Goal: Check status: Check status

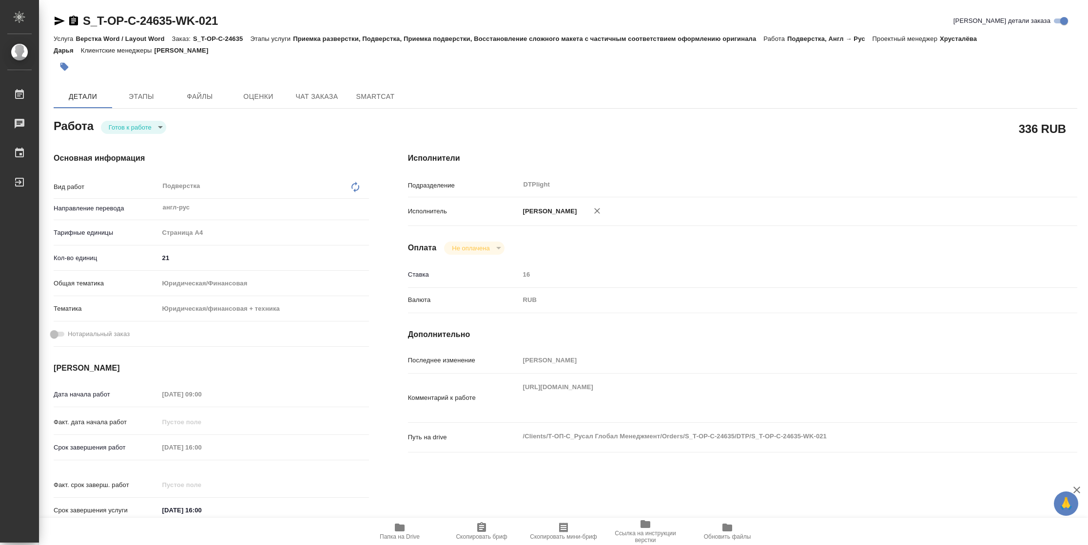
click at [142, 122] on body "🙏 .cls-1 fill:#fff; AWATERA Vasilyeva Natalia Работы Чаты График Выйти S_T-OP-C…" at bounding box center [544, 272] width 1088 height 545
click at [142, 122] on li "В работе" at bounding box center [133, 127] width 65 height 17
type textarea "x"
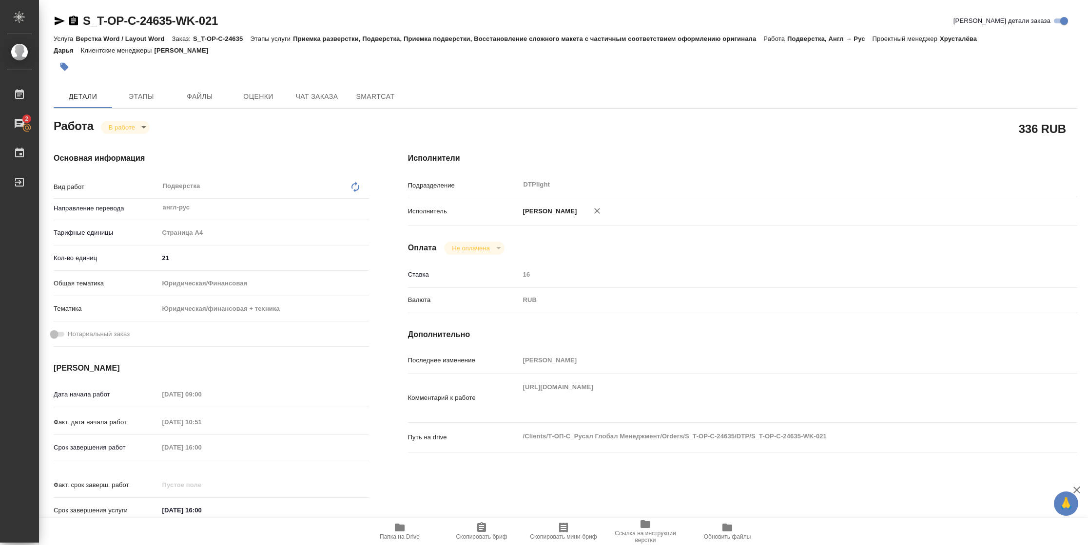
type textarea "x"
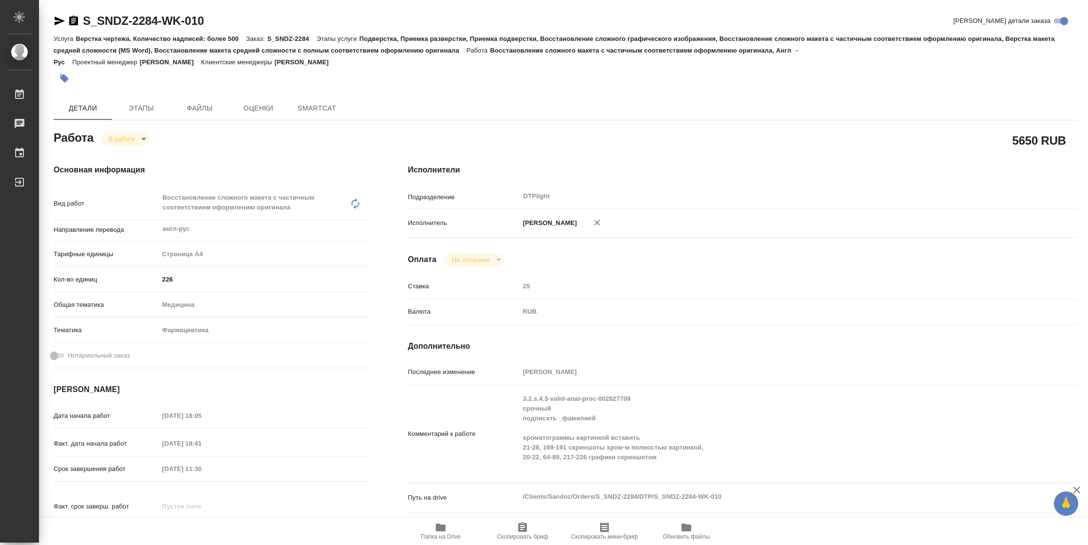
type textarea "x"
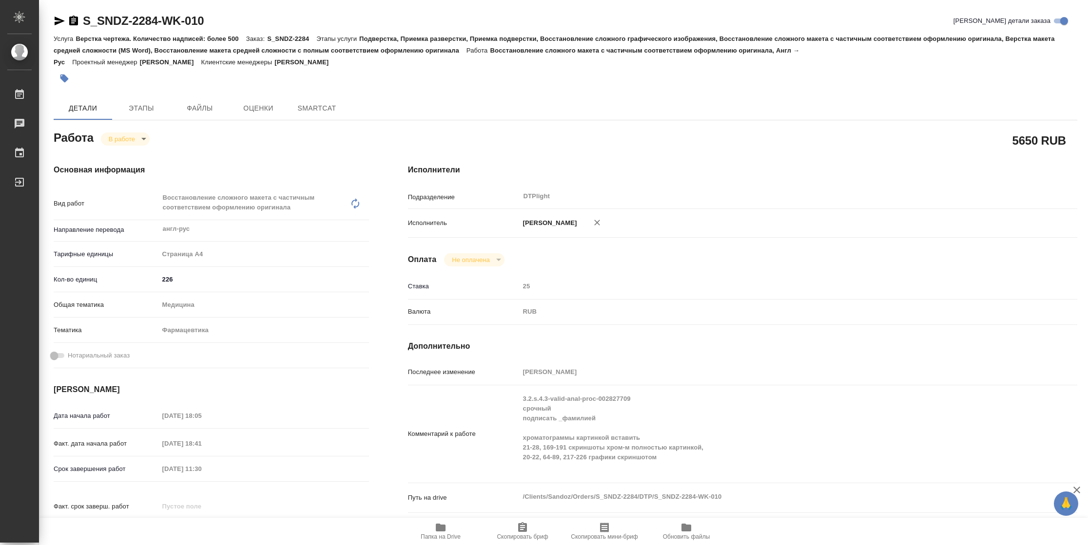
type textarea "x"
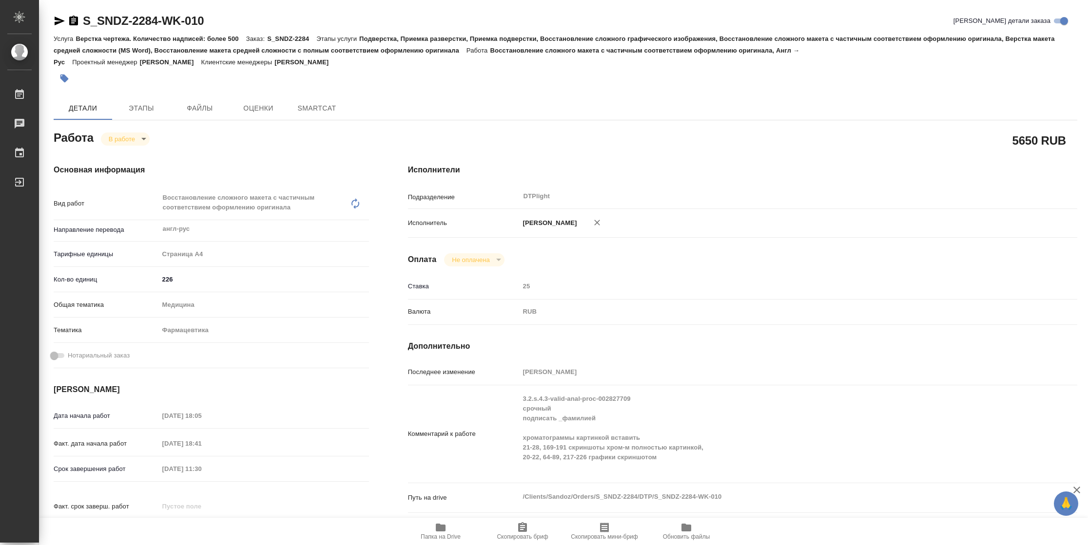
type textarea "x"
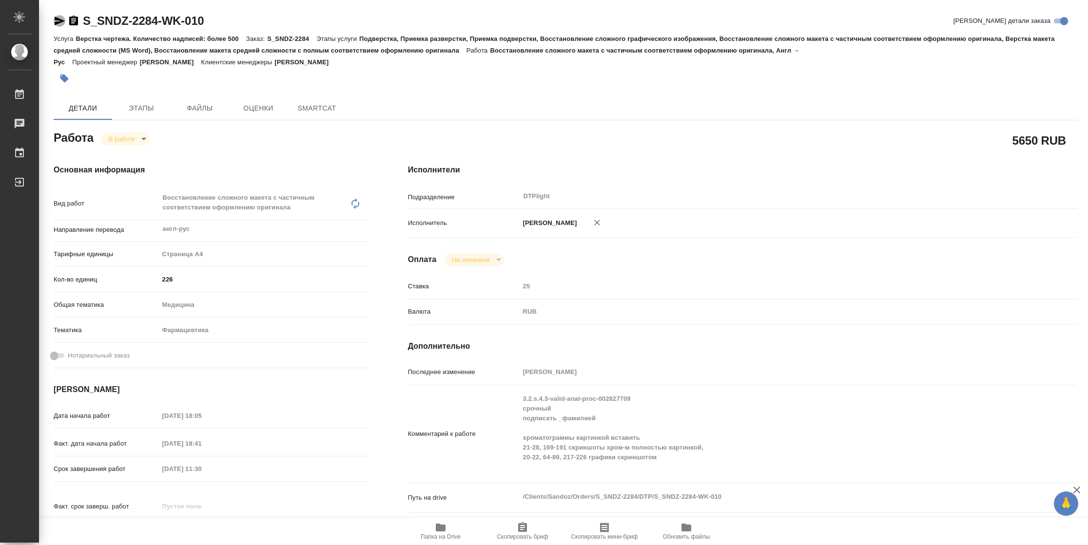
click at [62, 20] on icon "button" at bounding box center [60, 21] width 10 height 9
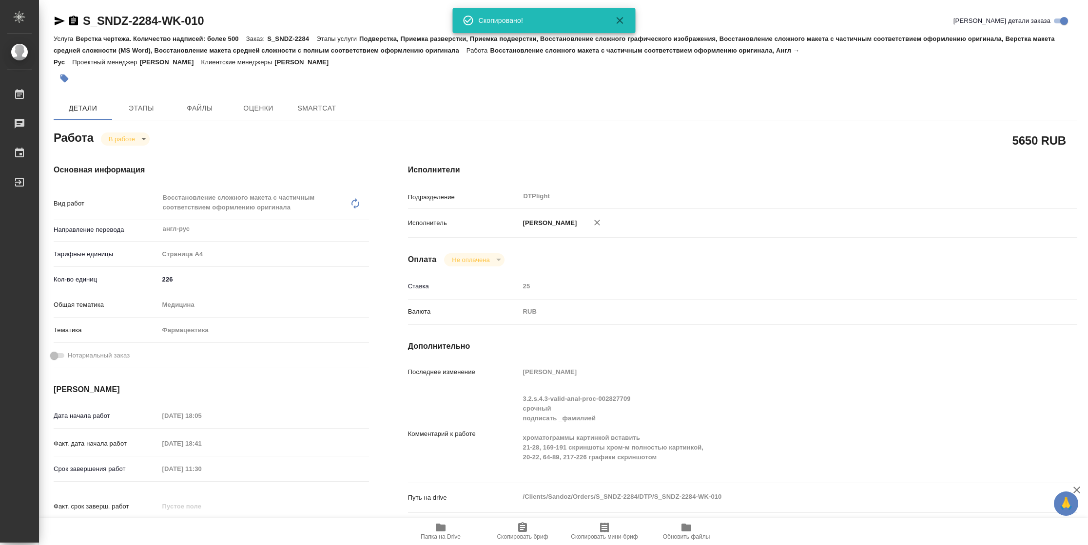
type textarea "x"
